Goal: Navigation & Orientation: Find specific page/section

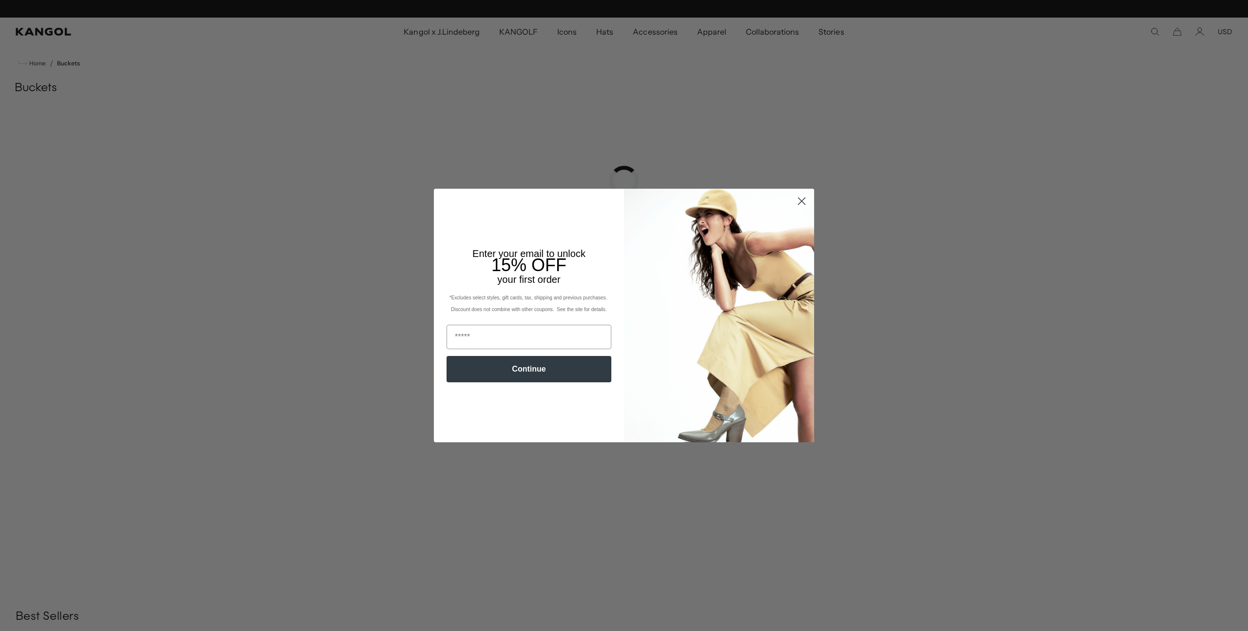
scroll to position [0, 201]
click at [802, 198] on circle "Close dialog" at bounding box center [802, 201] width 16 height 16
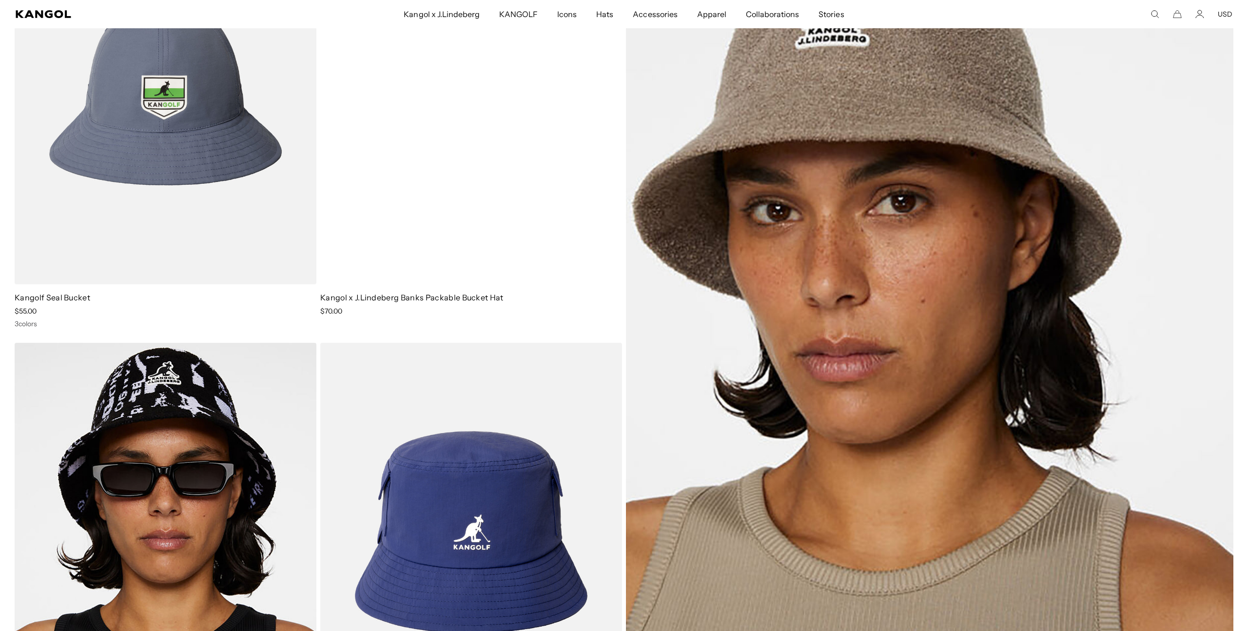
scroll to position [7234, 0]
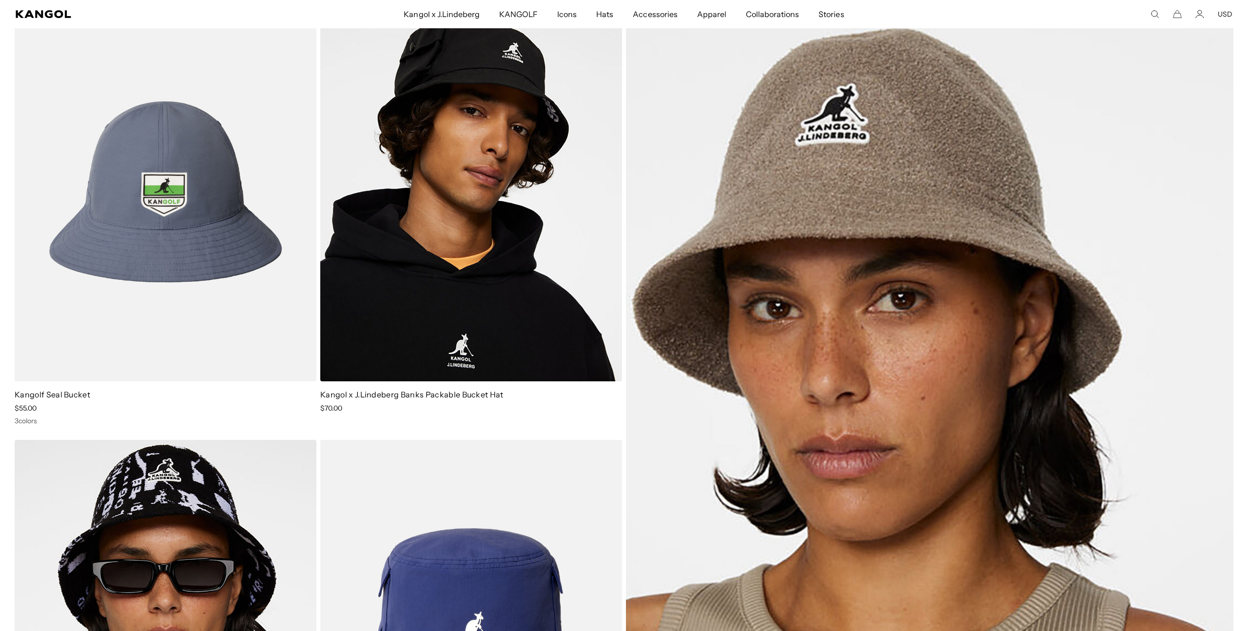
click at [447, 14] on span "Kangol x J.Lindeberg" at bounding box center [442, 14] width 76 height 28
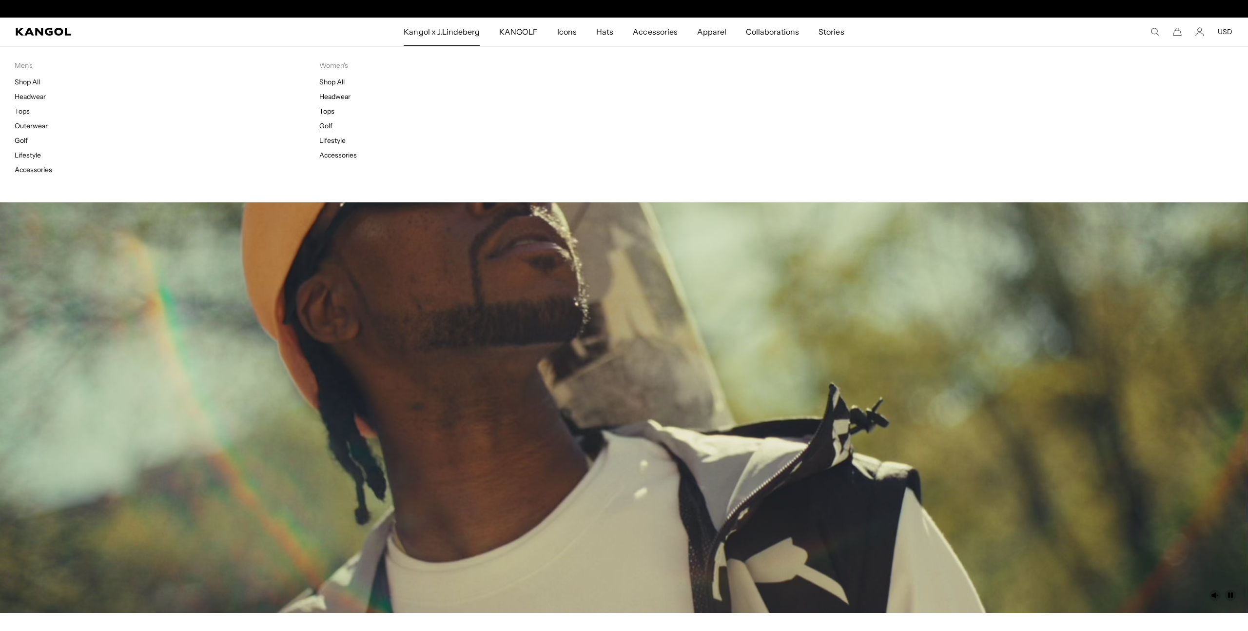
scroll to position [0, 201]
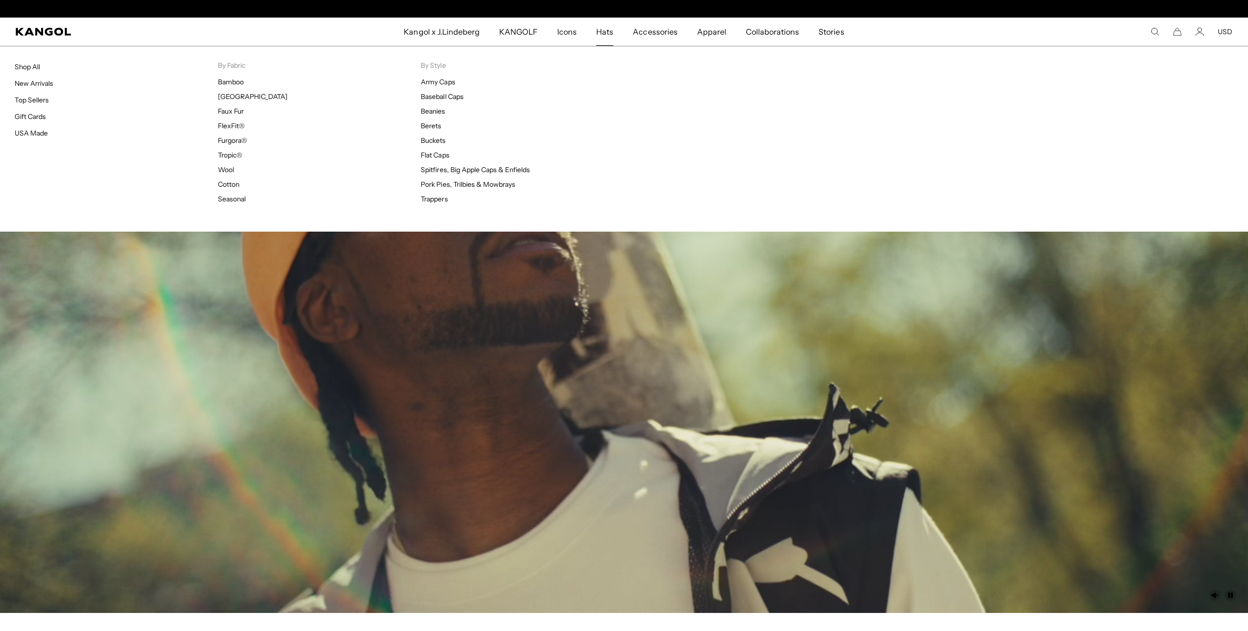
click at [606, 32] on span "Hats" at bounding box center [604, 32] width 17 height 28
